Goal: Find specific page/section

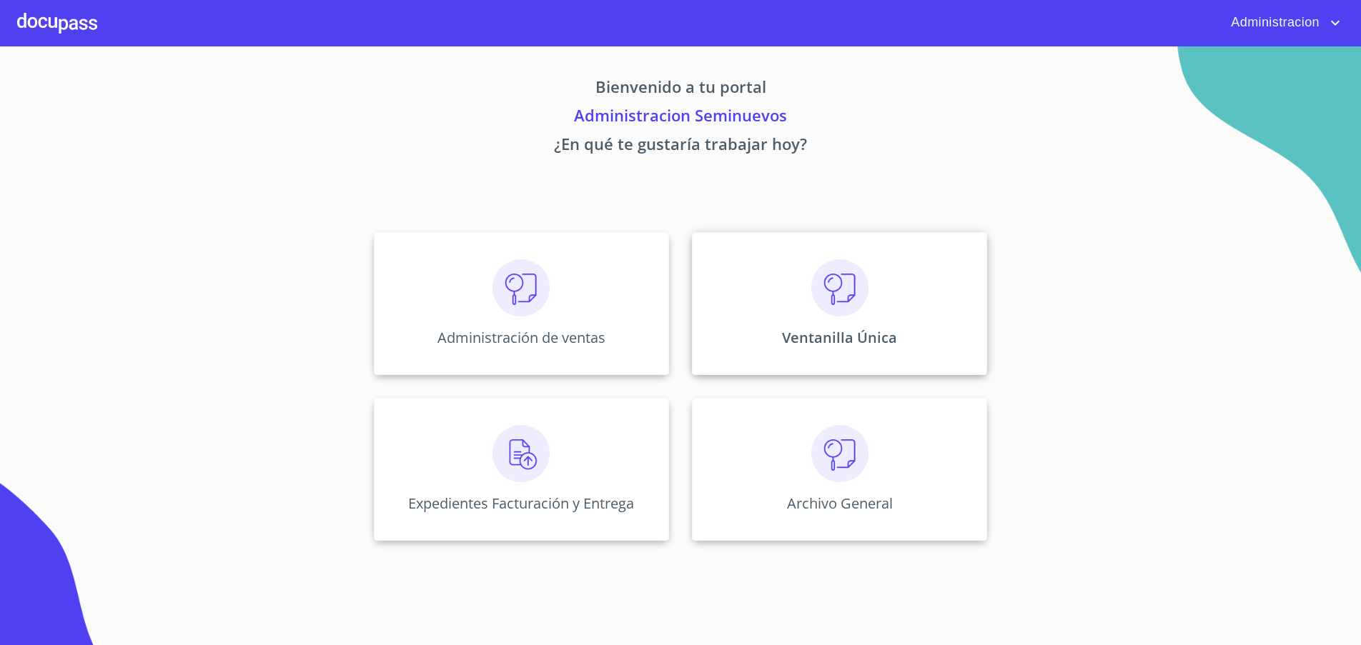
click at [834, 307] on img at bounding box center [839, 287] width 57 height 57
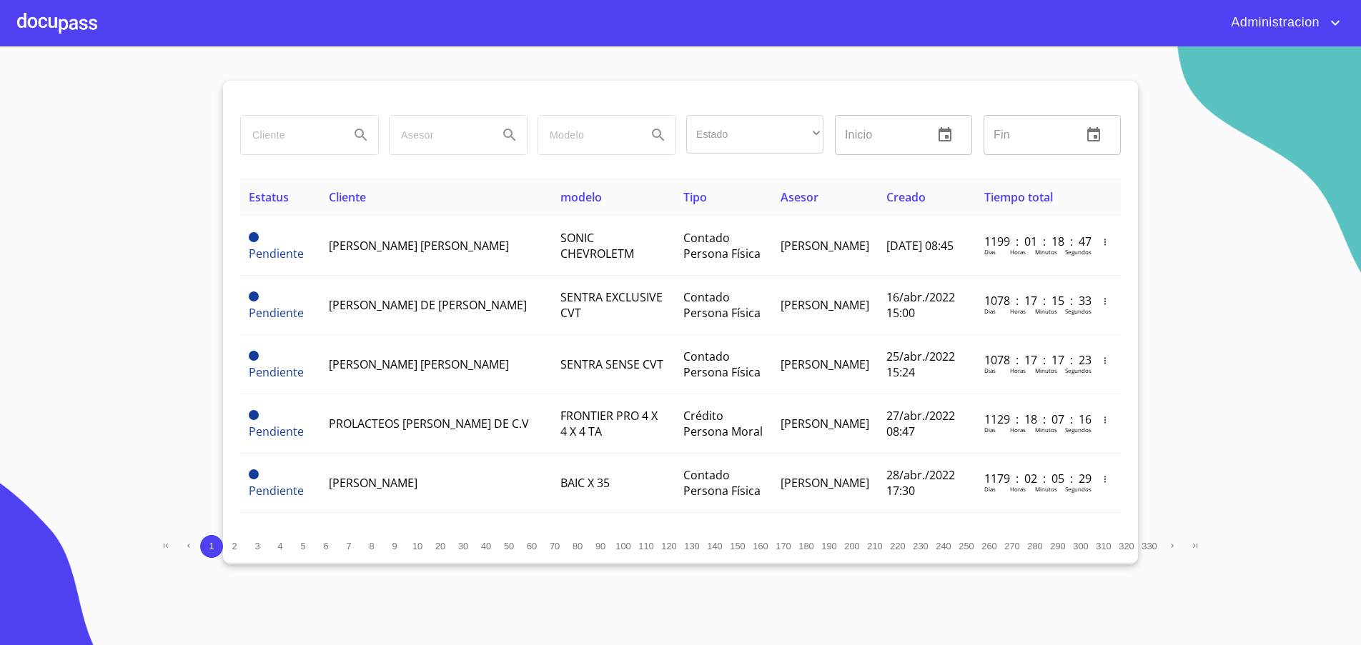
click at [290, 129] on input "search" at bounding box center [289, 135] width 97 height 39
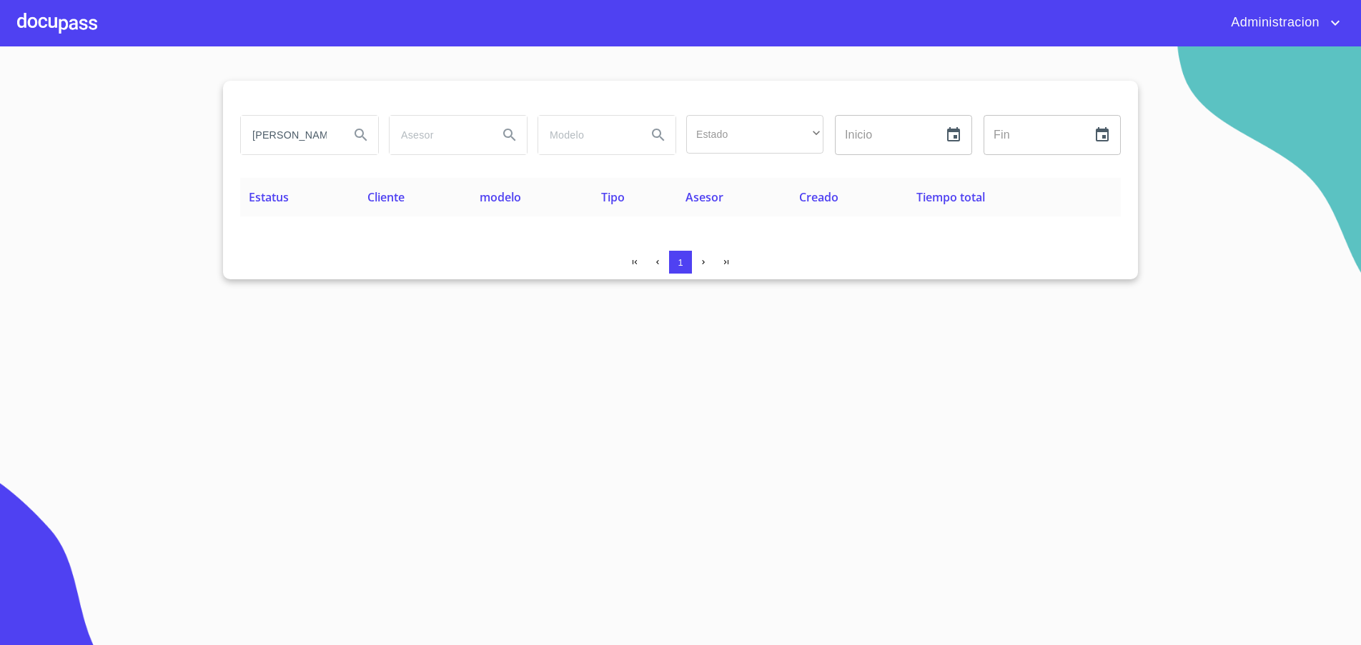
type input "J"
type input "[PERSON_NAME] [PERSON_NAME]"
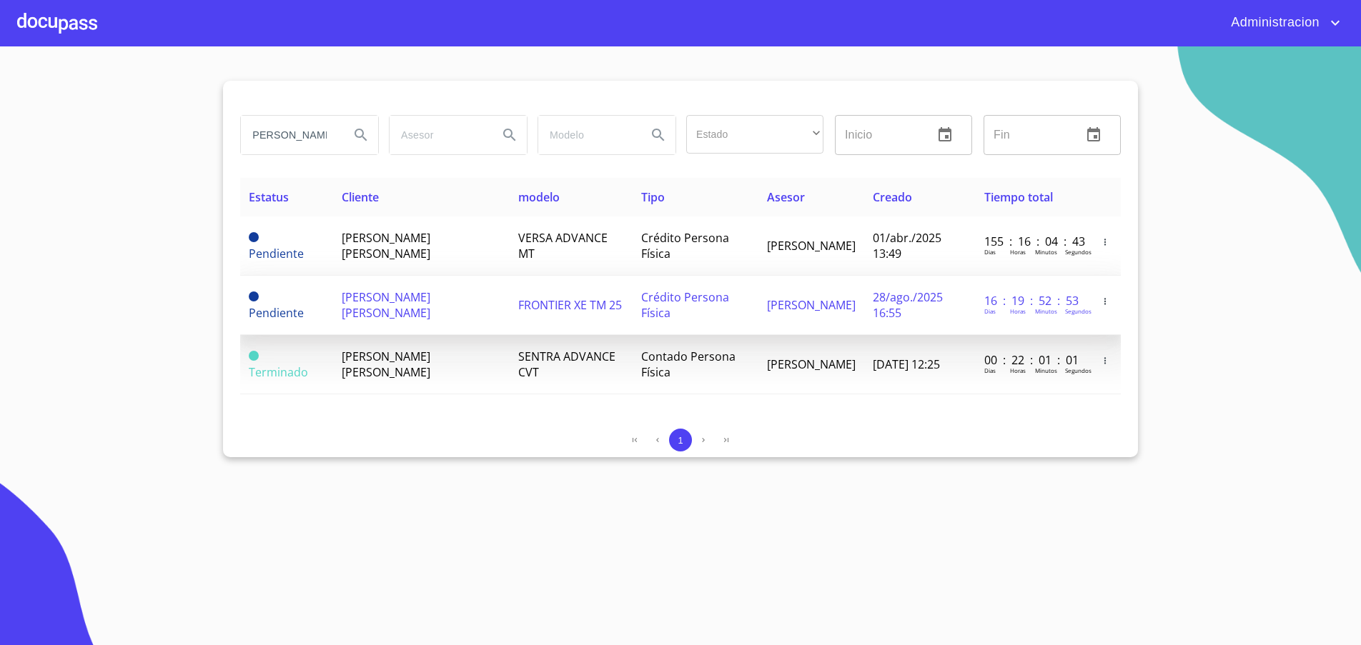
scroll to position [0, 0]
click at [366, 312] on span "[PERSON_NAME] [PERSON_NAME]" at bounding box center [386, 304] width 89 height 31
